Goal: Transaction & Acquisition: Purchase product/service

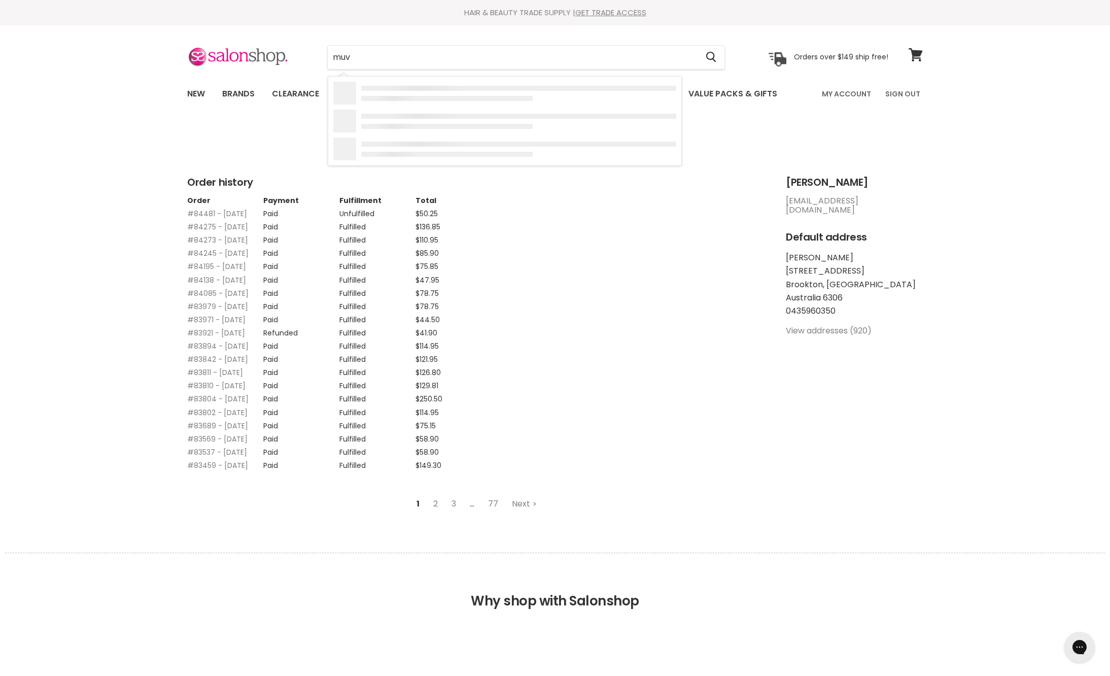
type input "muvo"
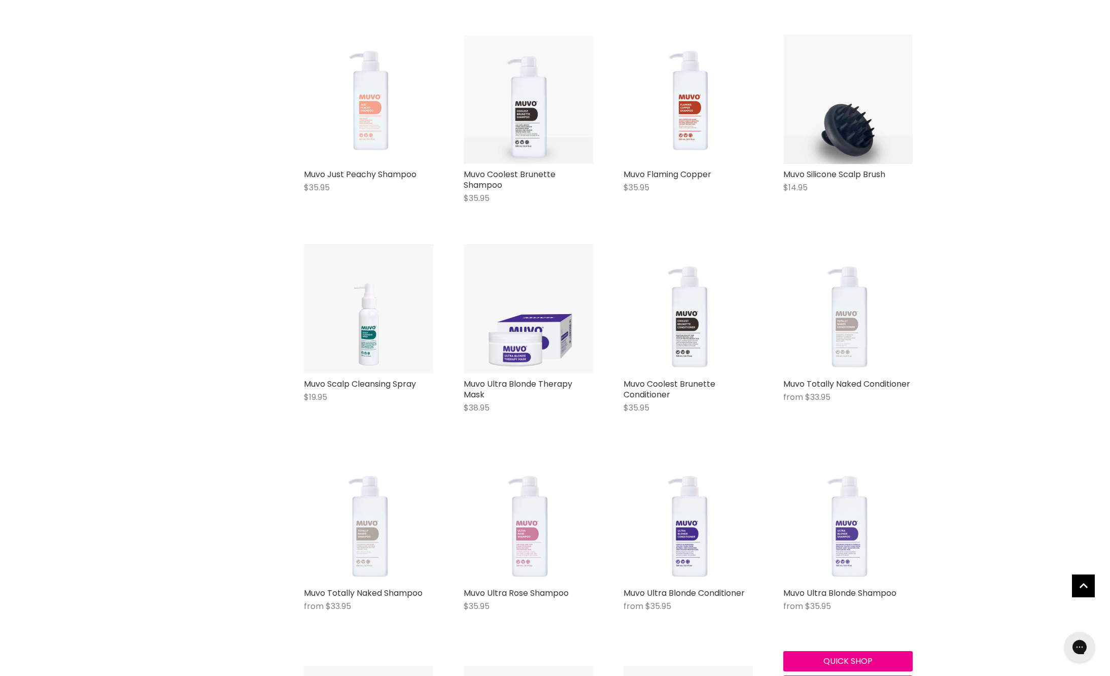
click at [862, 562] on img "Main content" at bounding box center [847, 517] width 129 height 129
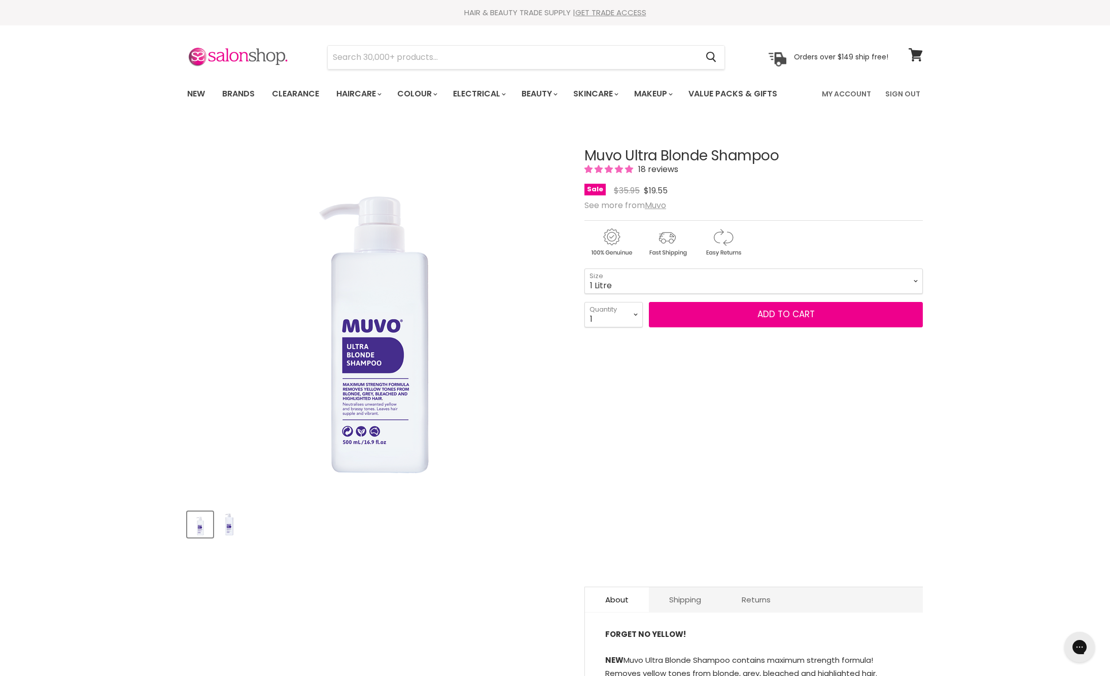
select select "1 Litre"
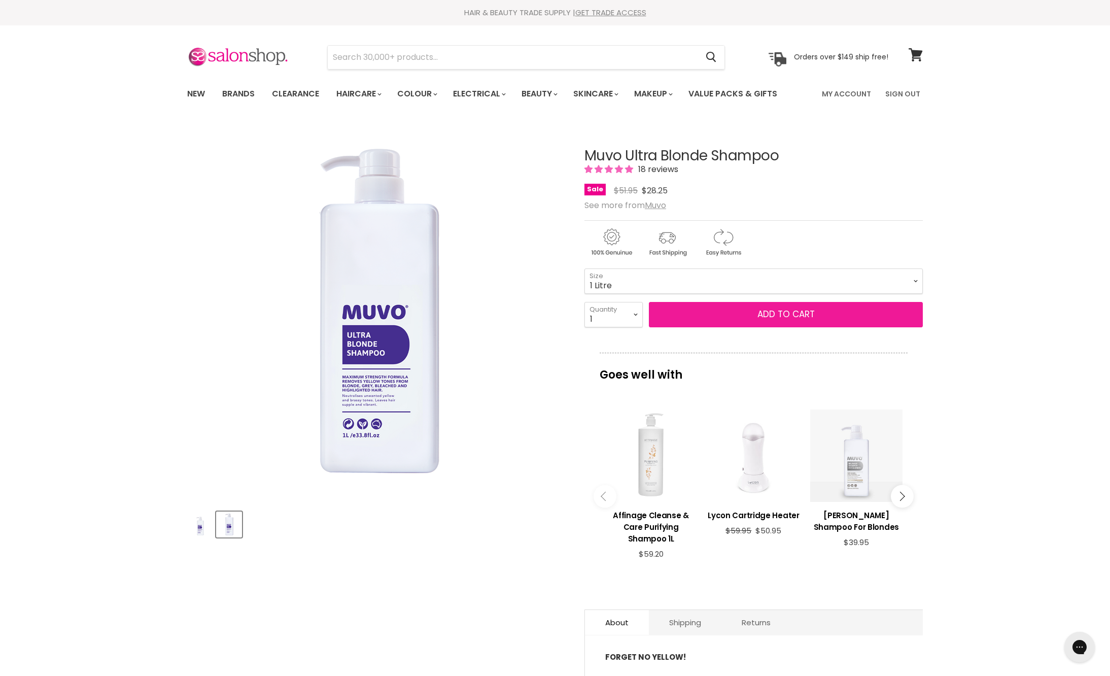
click at [734, 327] on button "Add to cart" at bounding box center [786, 314] width 274 height 25
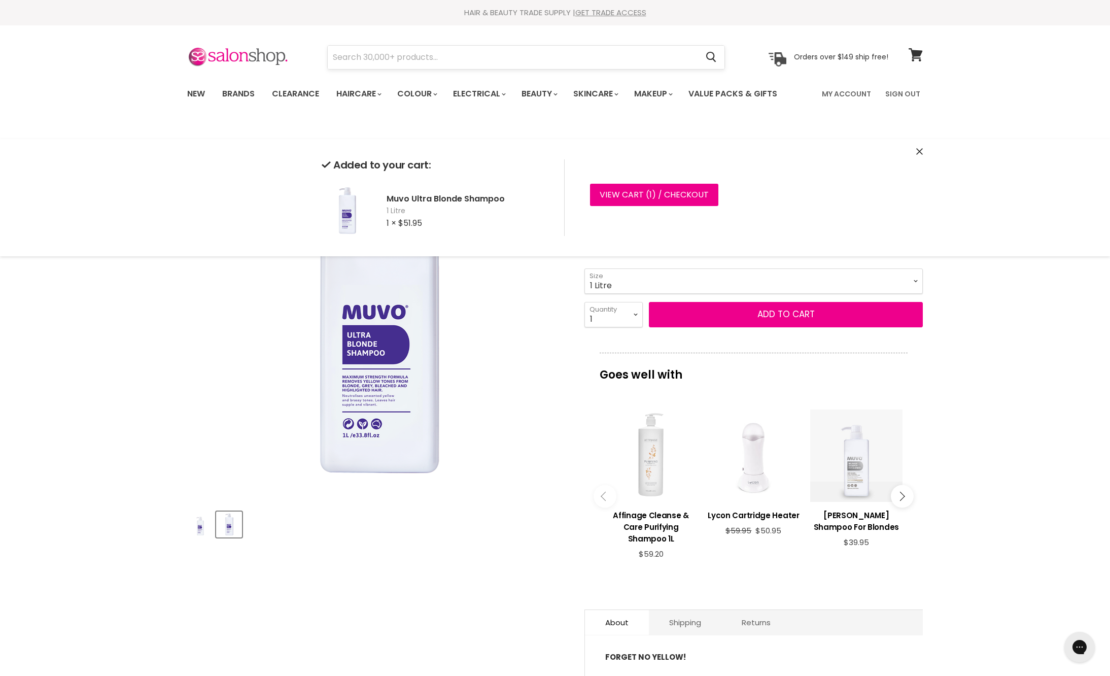
click at [537, 59] on input "Search" at bounding box center [513, 57] width 370 height 23
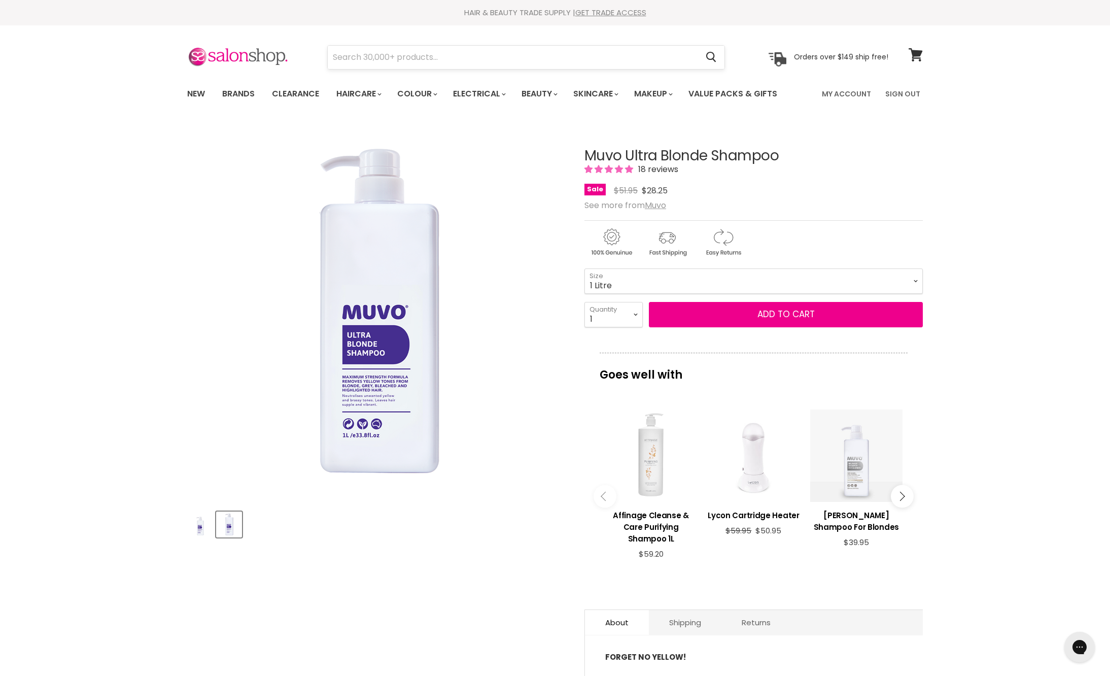
scroll to position [-1, 0]
click at [533, 64] on input "Search" at bounding box center [513, 57] width 370 height 23
type input "clever cleanser"
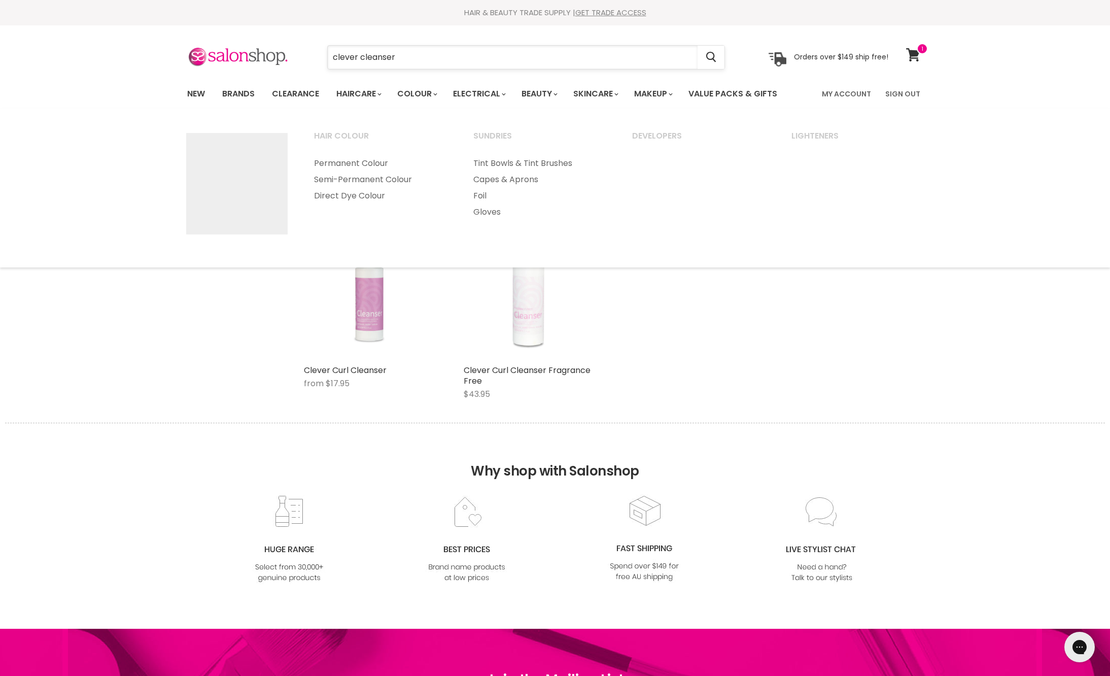
click at [383, 65] on input "clever cleanser" at bounding box center [513, 57] width 370 height 23
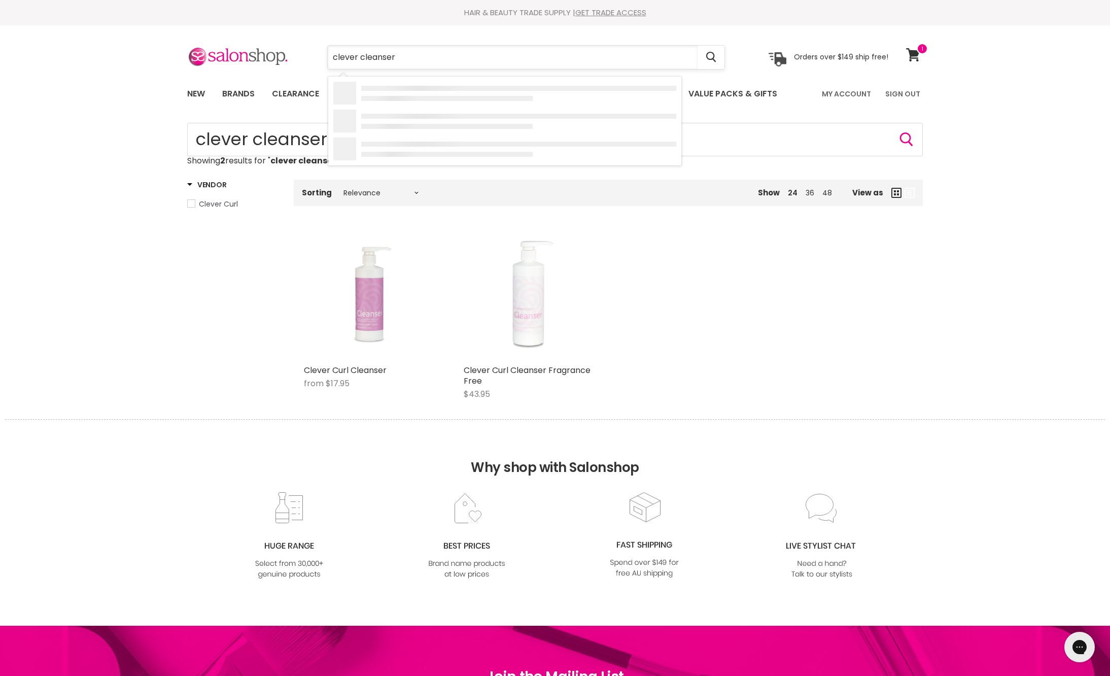
click at [383, 65] on input "clever cleanser" at bounding box center [513, 57] width 370 height 23
type input "clever light"
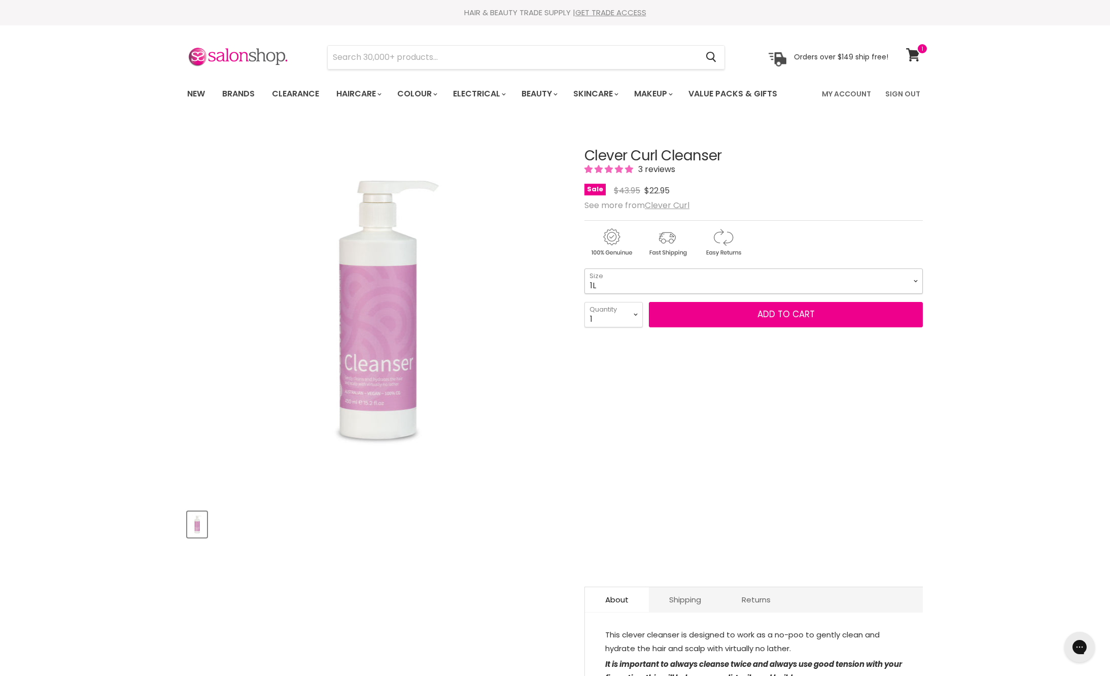
select select "1L"
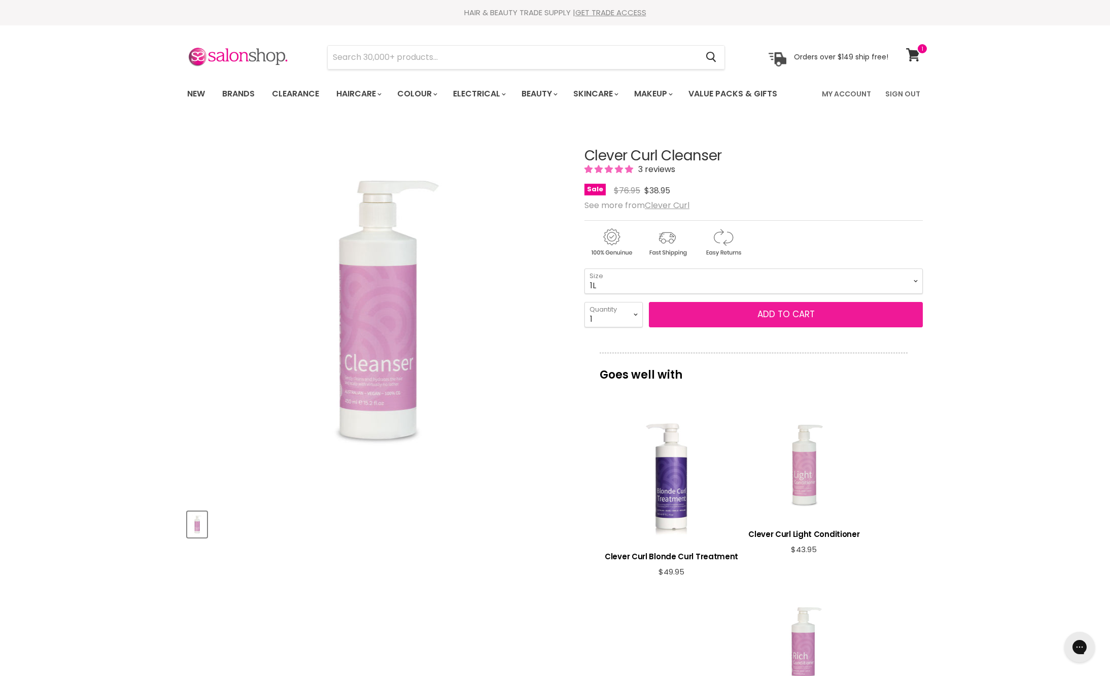
click at [771, 327] on button "Add to cart" at bounding box center [786, 314] width 274 height 25
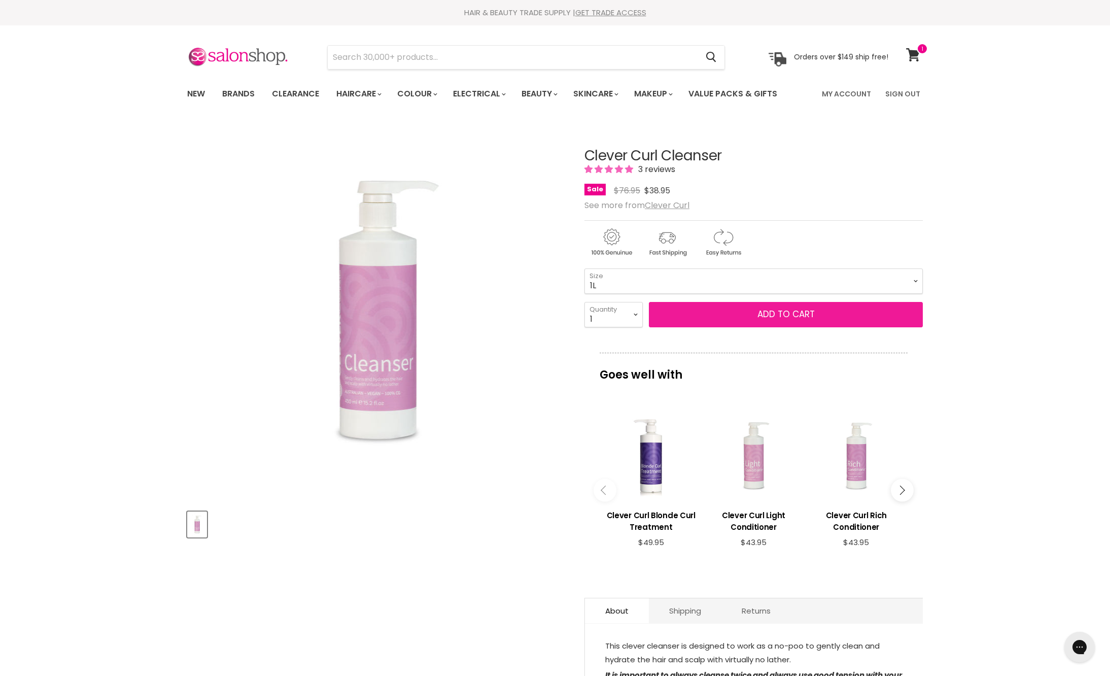
click at [771, 327] on button "Add to cart" at bounding box center [786, 314] width 274 height 25
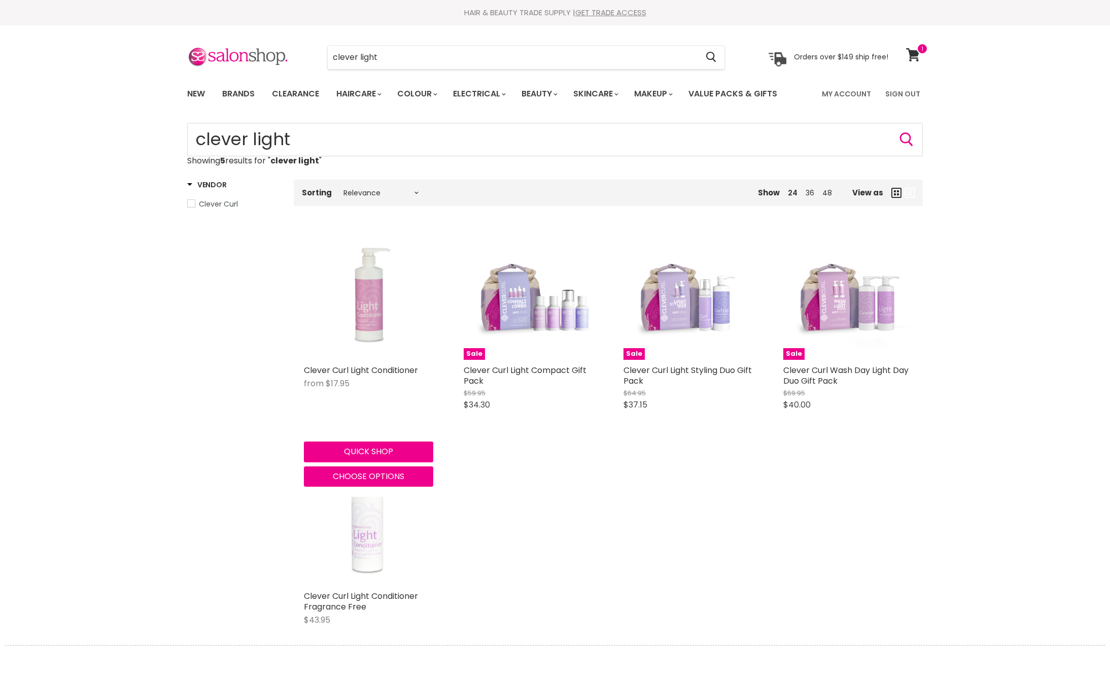
click at [357, 326] on div "Main content" at bounding box center [368, 294] width 129 height 129
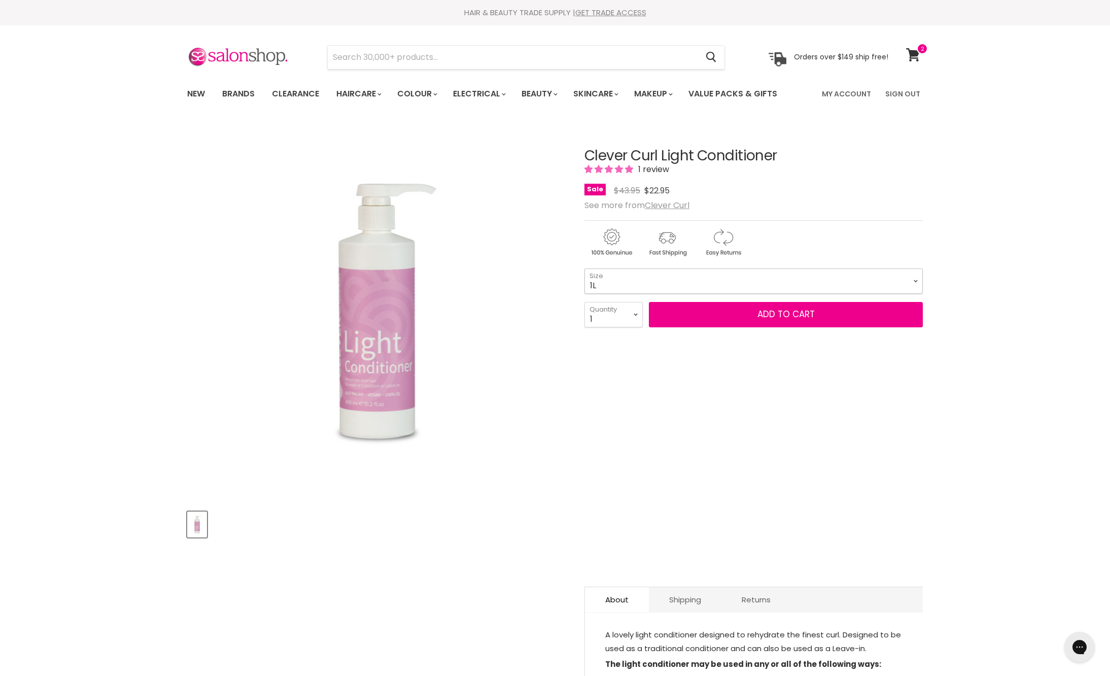
select select "1L"
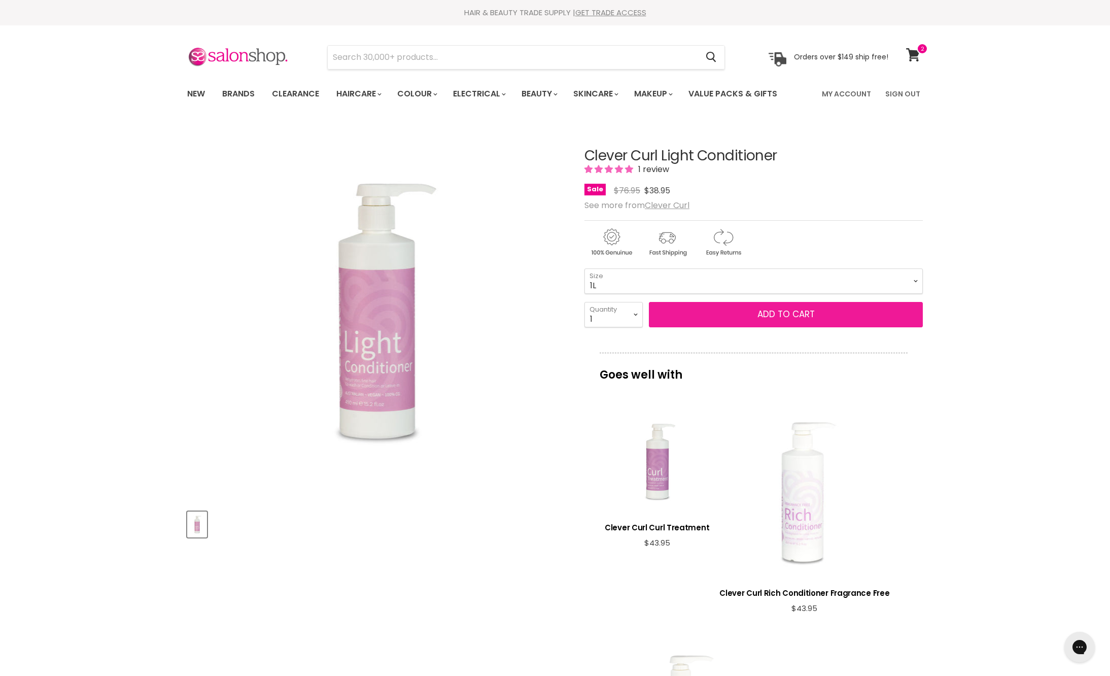
click at [726, 327] on button "Add to cart" at bounding box center [786, 314] width 274 height 25
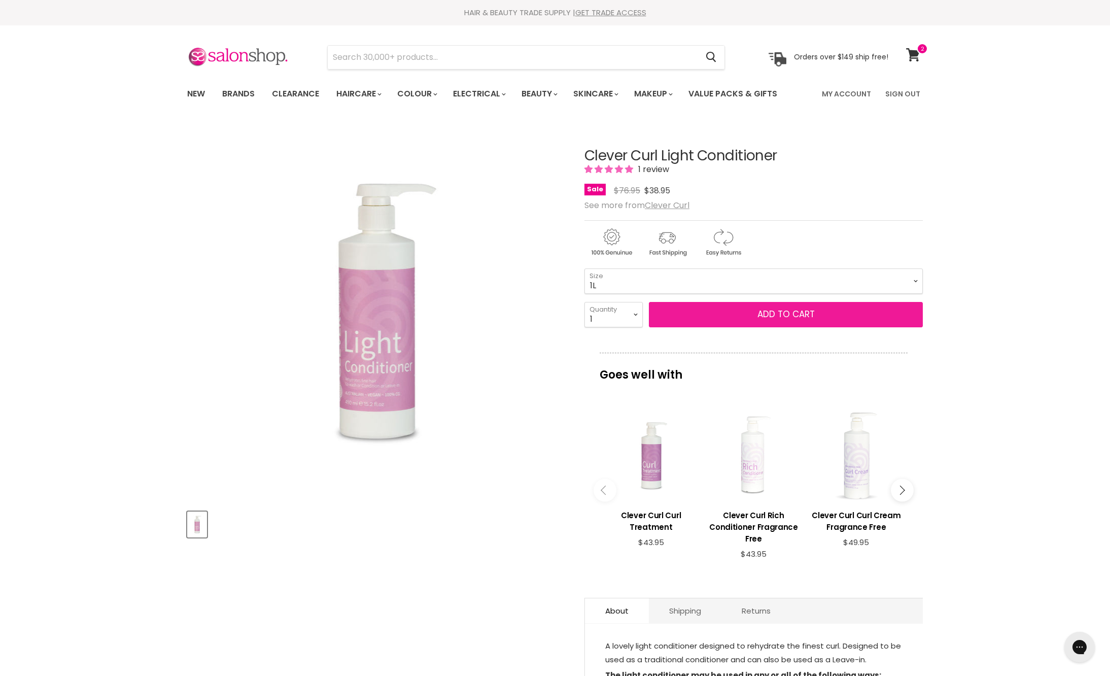
click at [726, 327] on button "Add to cart" at bounding box center [786, 314] width 274 height 25
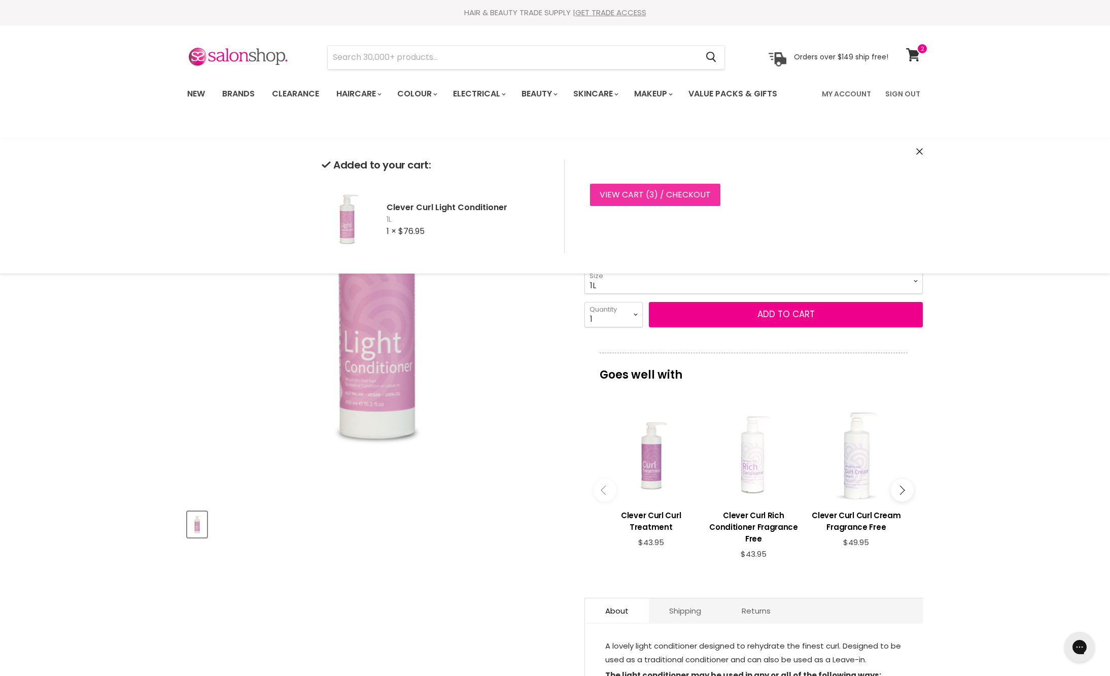
click at [713, 206] on link "View cart ( 3 ) / Checkout" at bounding box center [655, 195] width 130 height 22
